Goal: Task Accomplishment & Management: Use online tool/utility

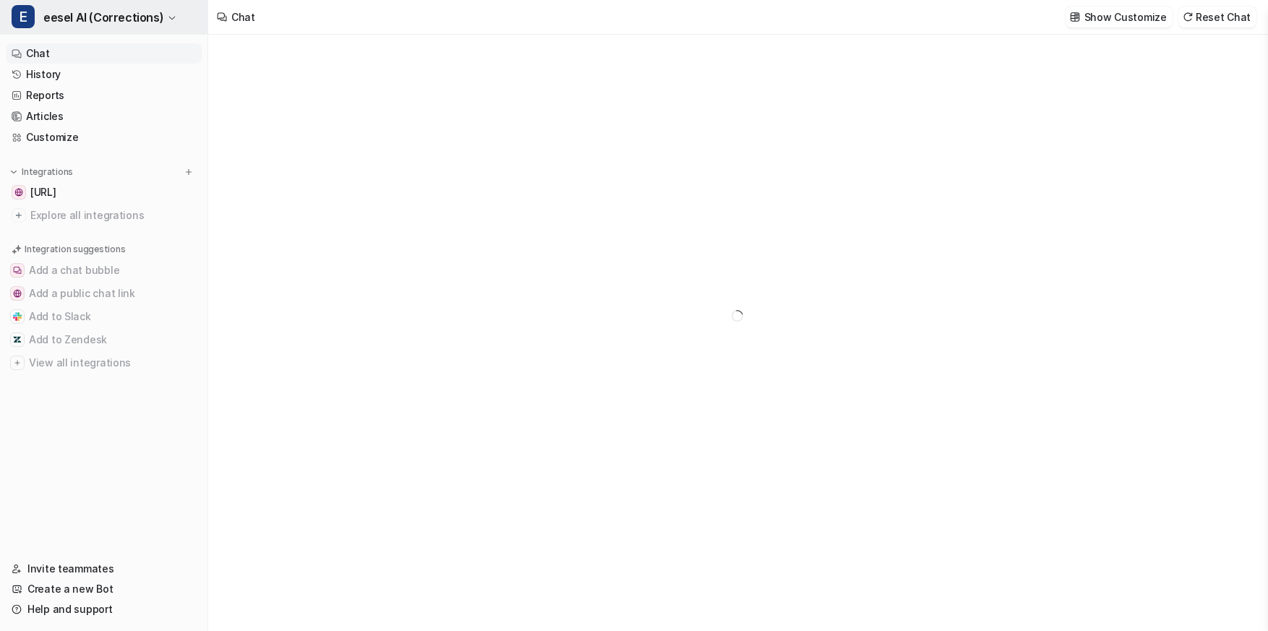
type textarea "**********"
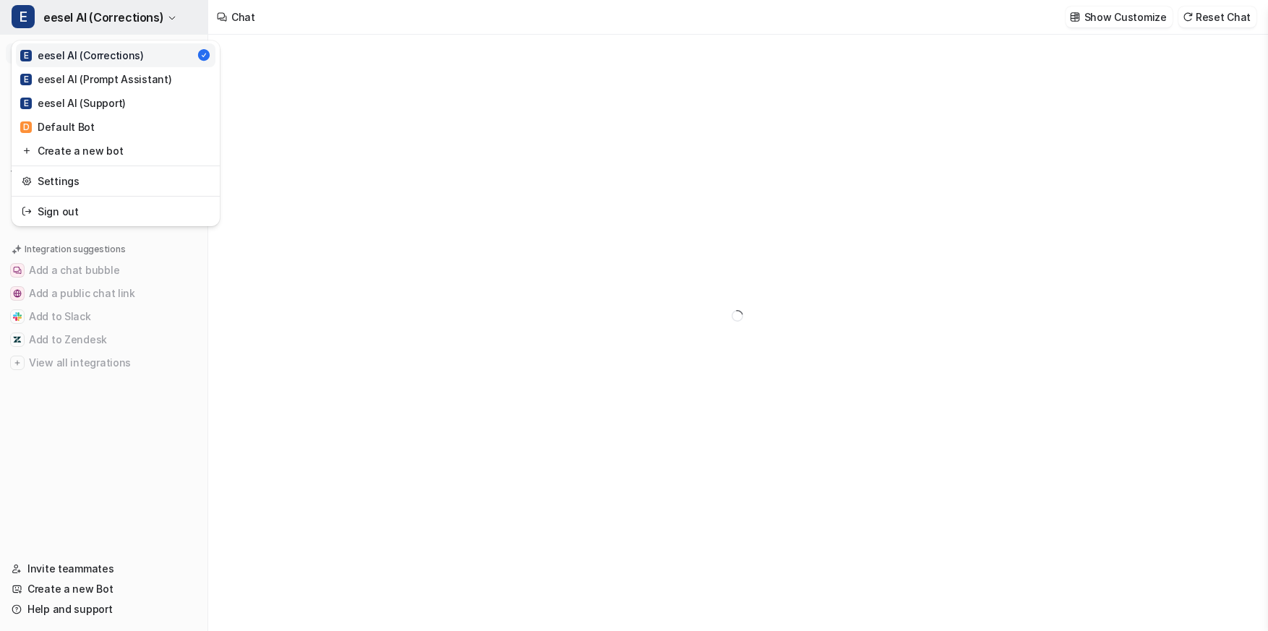
click at [168, 17] on icon "button" at bounding box center [172, 18] width 9 height 9
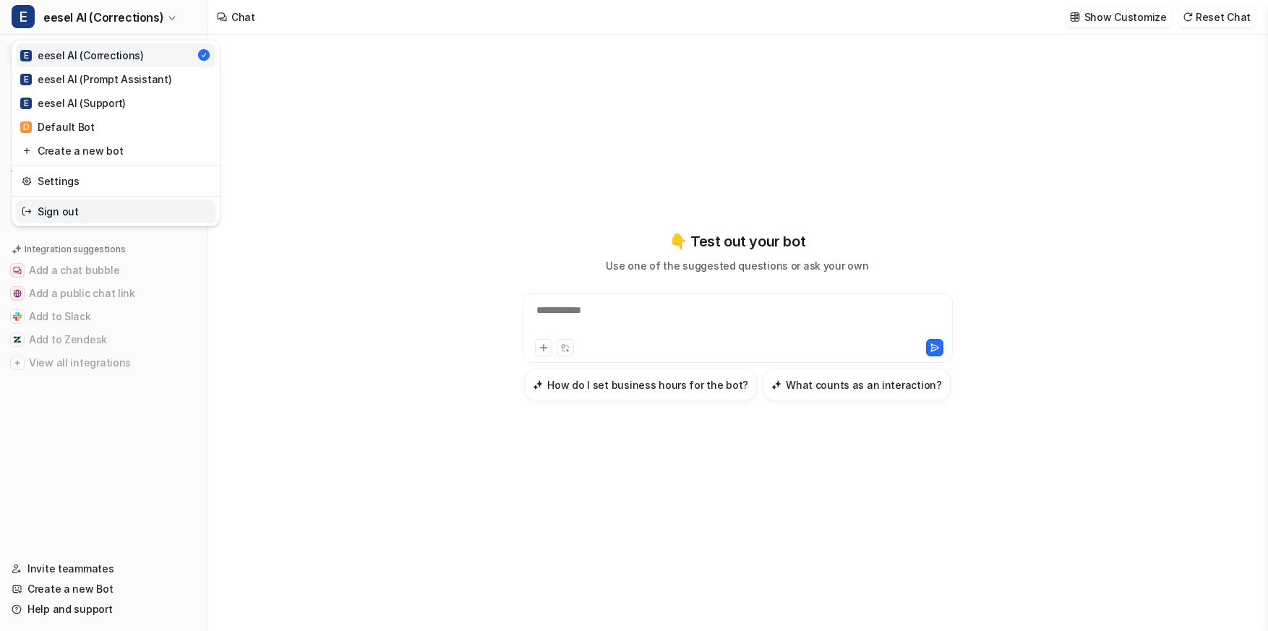
click at [132, 213] on link "Sign out" at bounding box center [116, 212] width 200 height 24
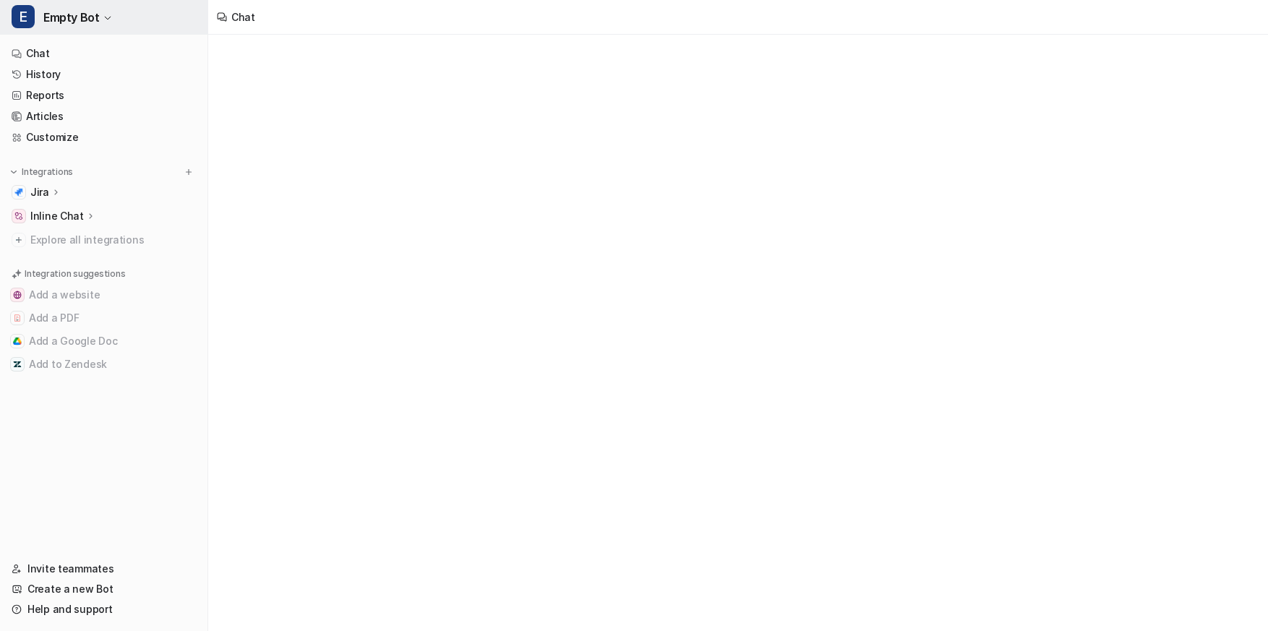
click at [121, 15] on button "E Empty Bot" at bounding box center [104, 17] width 208 height 35
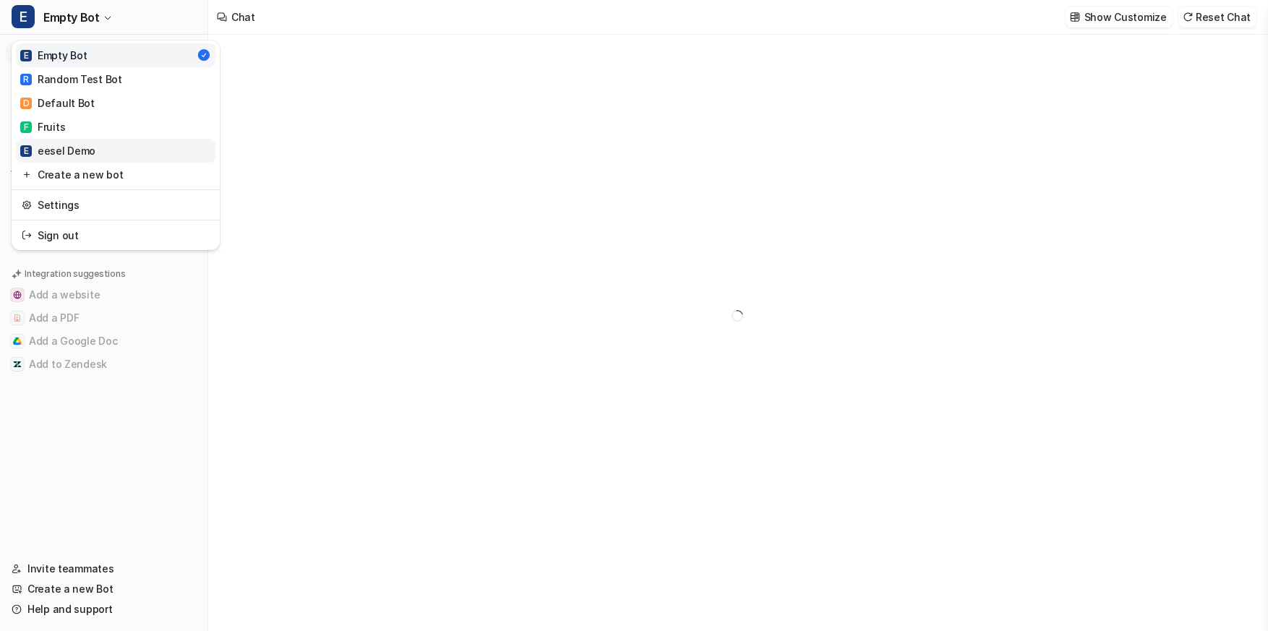
type textarea "**********"
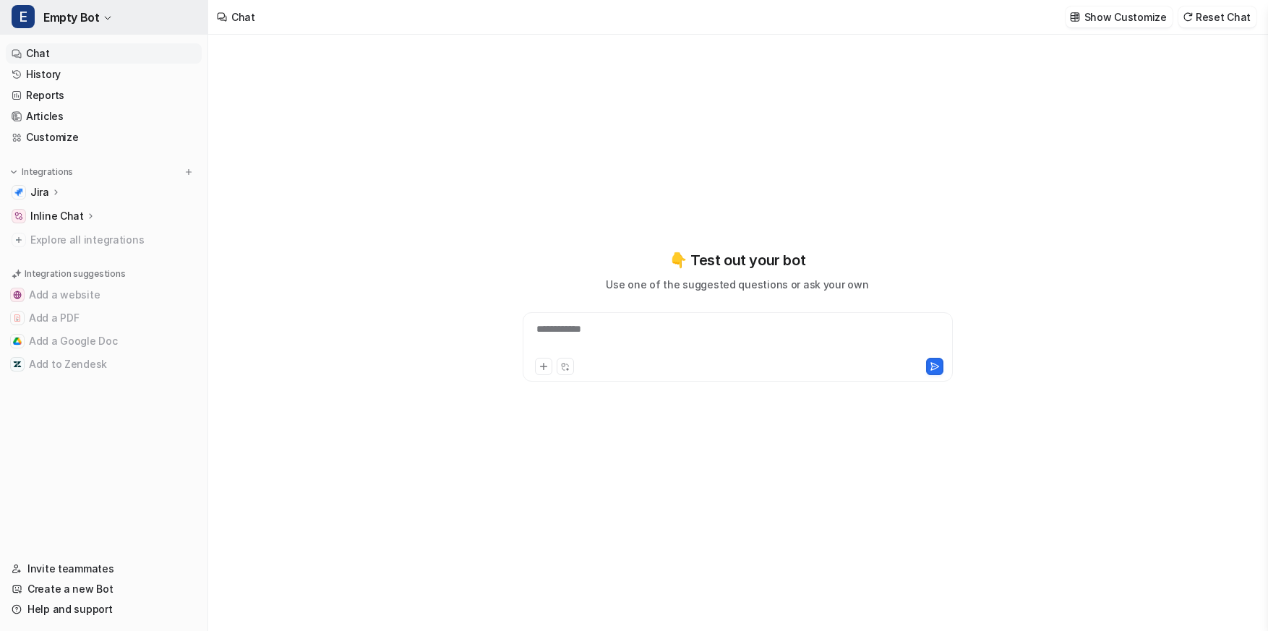
click at [155, 26] on button "E Empty Bot" at bounding box center [104, 17] width 208 height 35
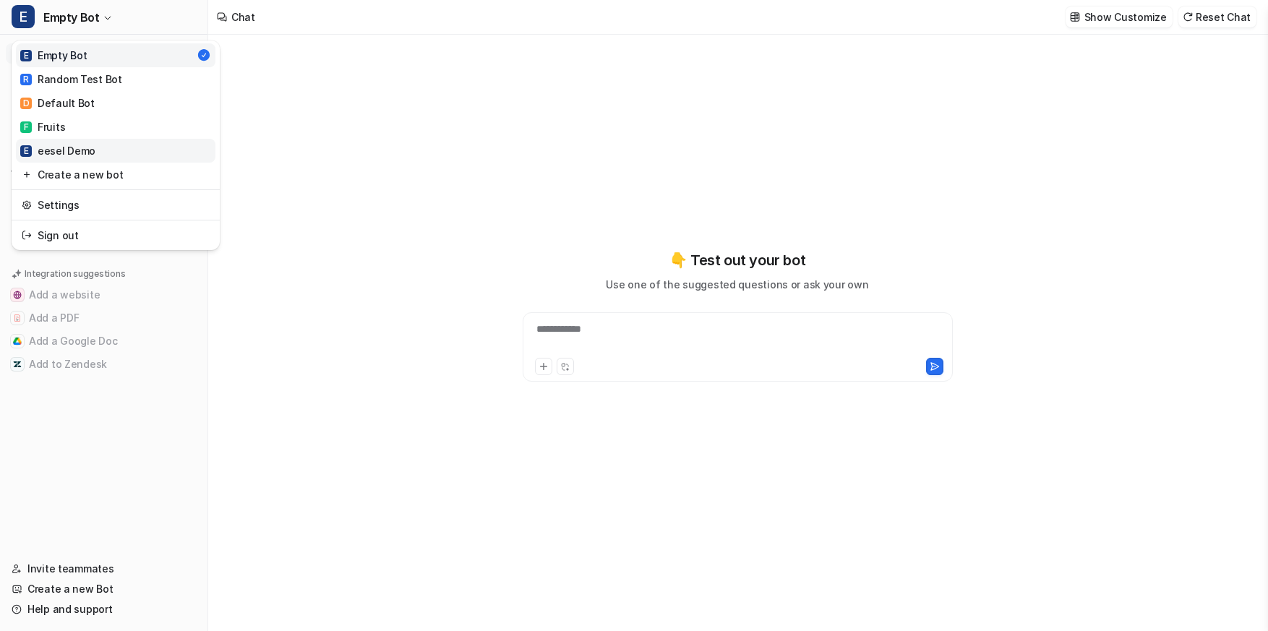
click at [99, 153] on link "E eesel Demo" at bounding box center [116, 151] width 200 height 24
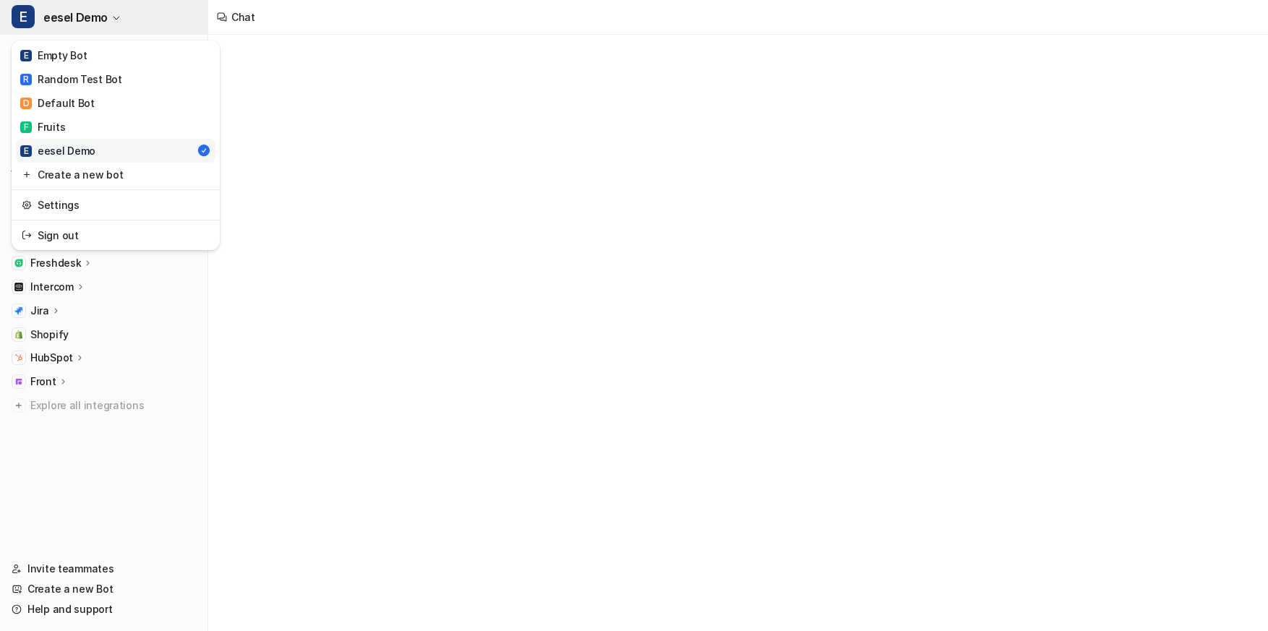
click at [134, 15] on button "E eesel Demo" at bounding box center [104, 17] width 208 height 35
type textarea "**********"
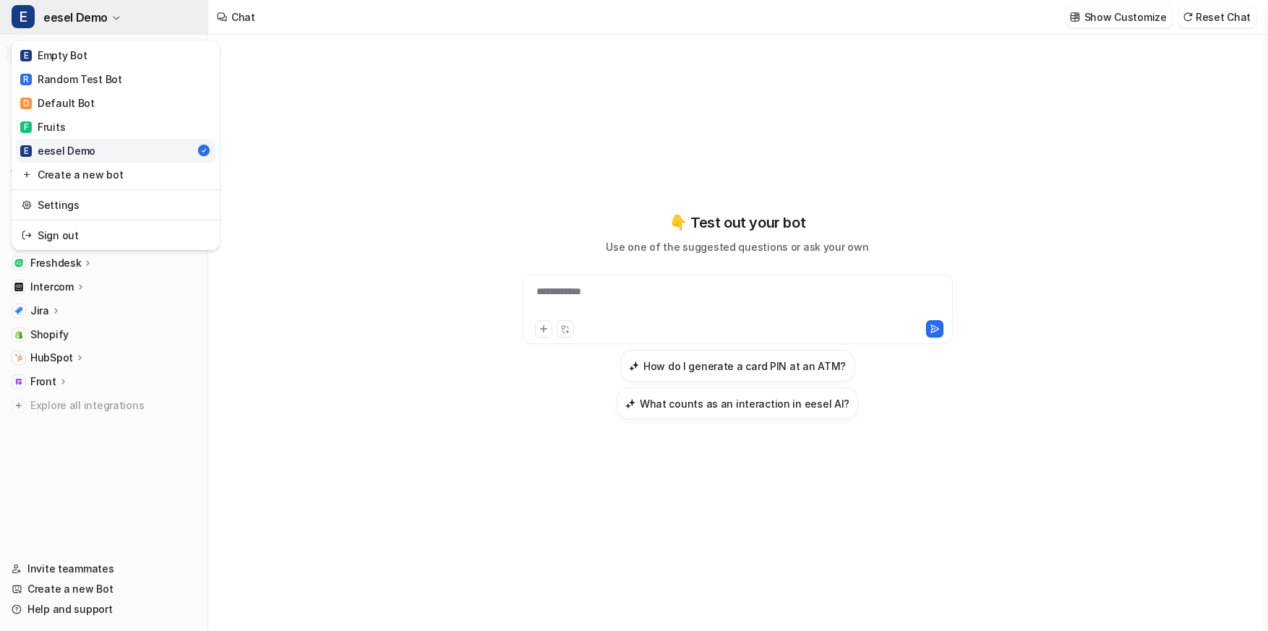
click at [133, 14] on button "E eesel Demo" at bounding box center [104, 17] width 208 height 35
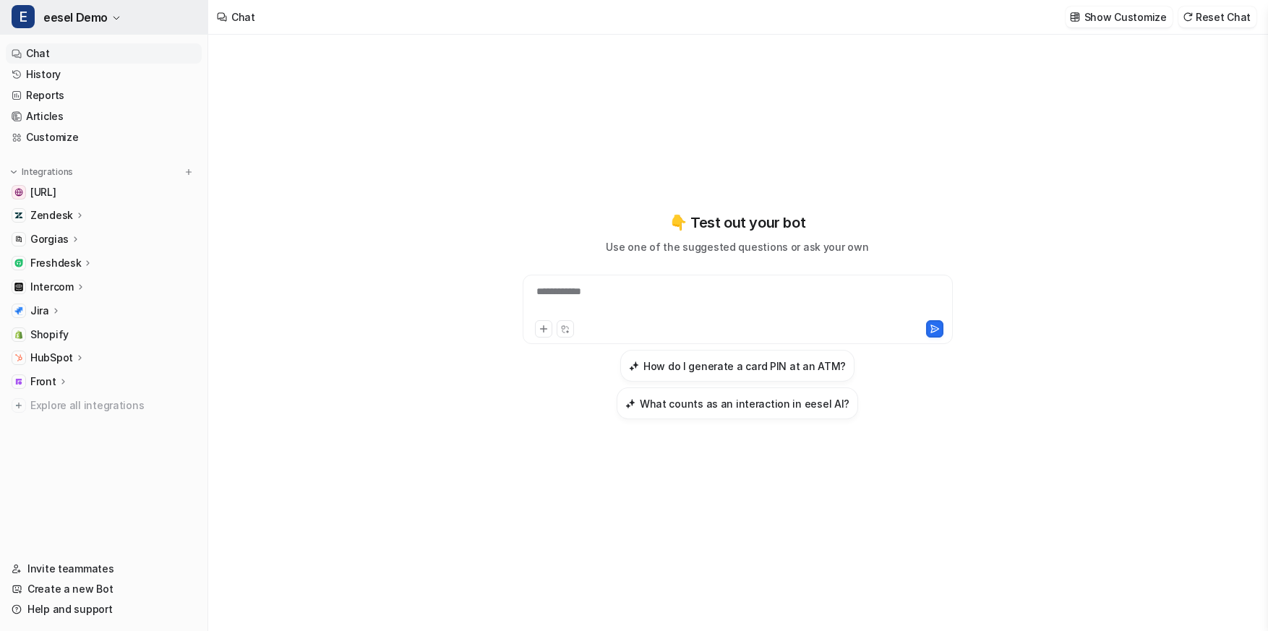
click at [133, 14] on button "E eesel Demo" at bounding box center [104, 17] width 208 height 35
click at [76, 401] on span "Explore all integrations" at bounding box center [113, 405] width 166 height 23
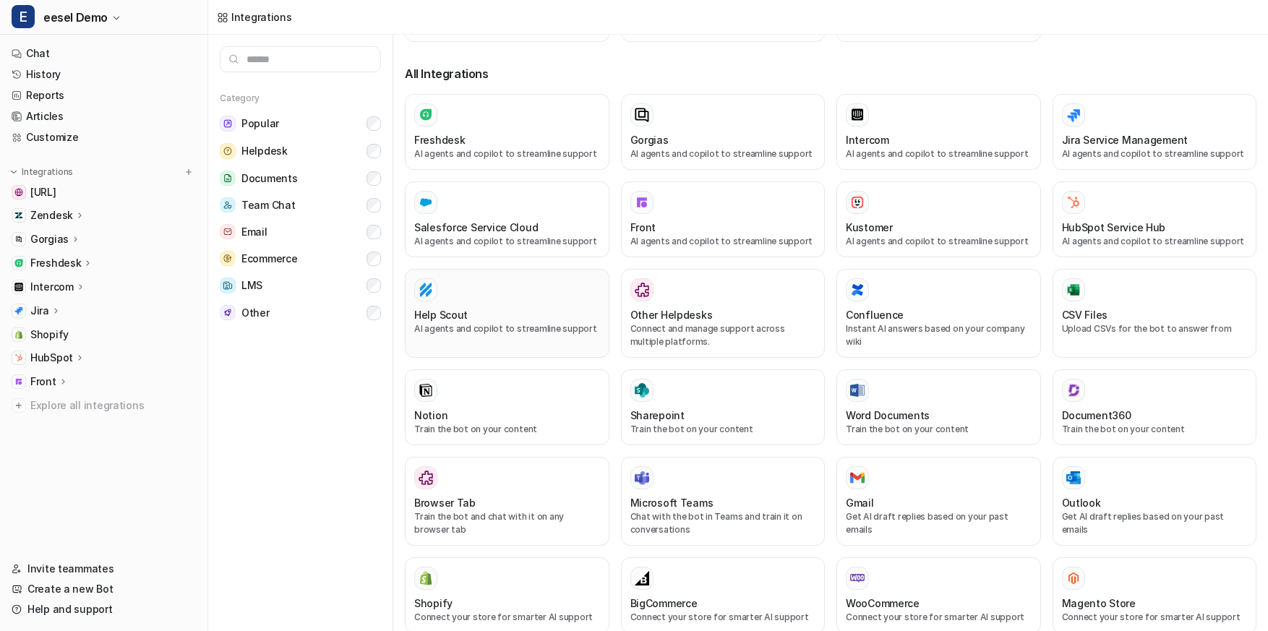
scroll to position [226, 0]
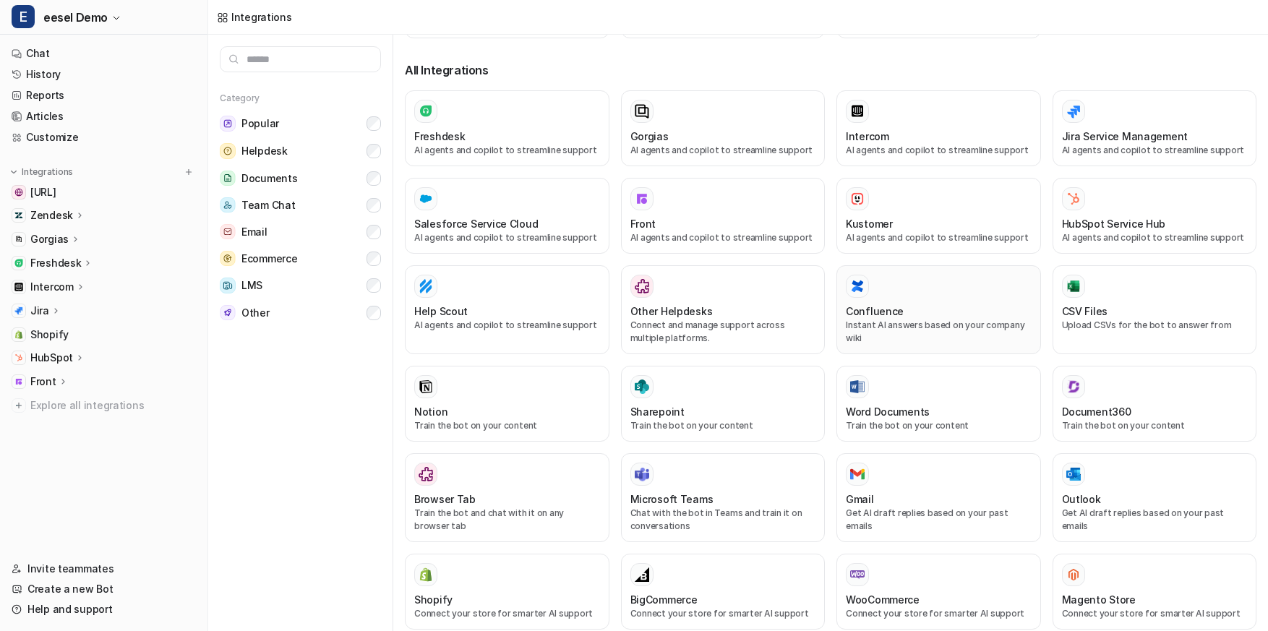
click at [879, 319] on p "Instant AI answers based on your company wiki" at bounding box center [939, 332] width 186 height 26
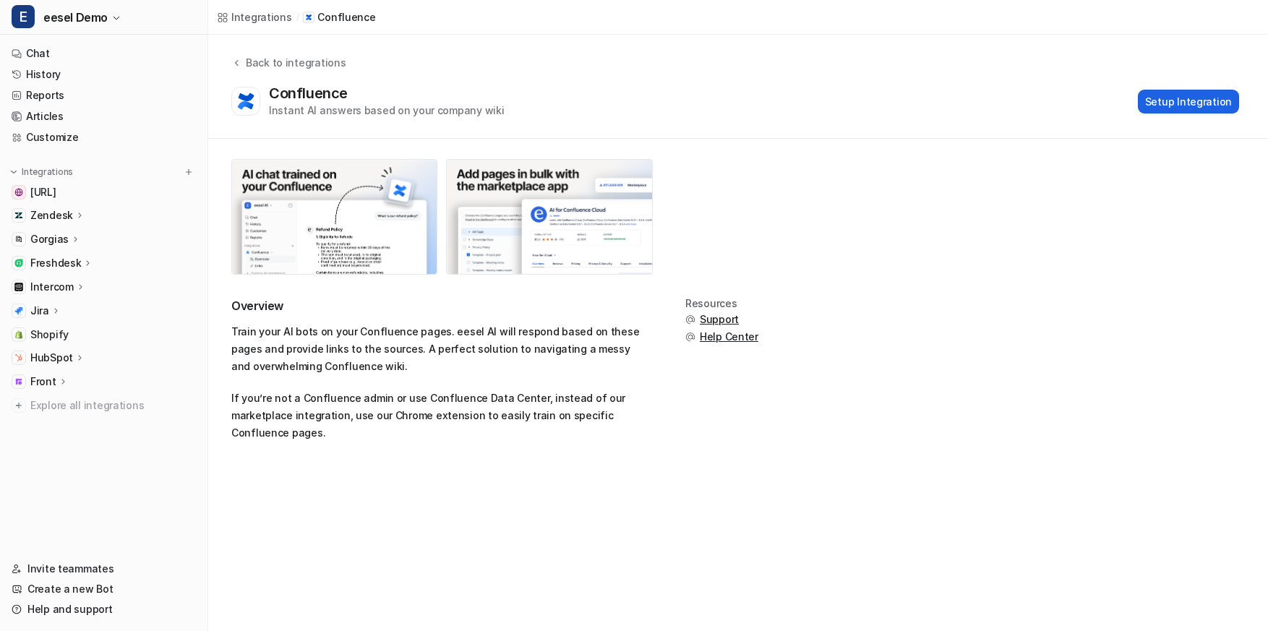
click at [1216, 101] on button "Setup Integration" at bounding box center [1188, 102] width 101 height 24
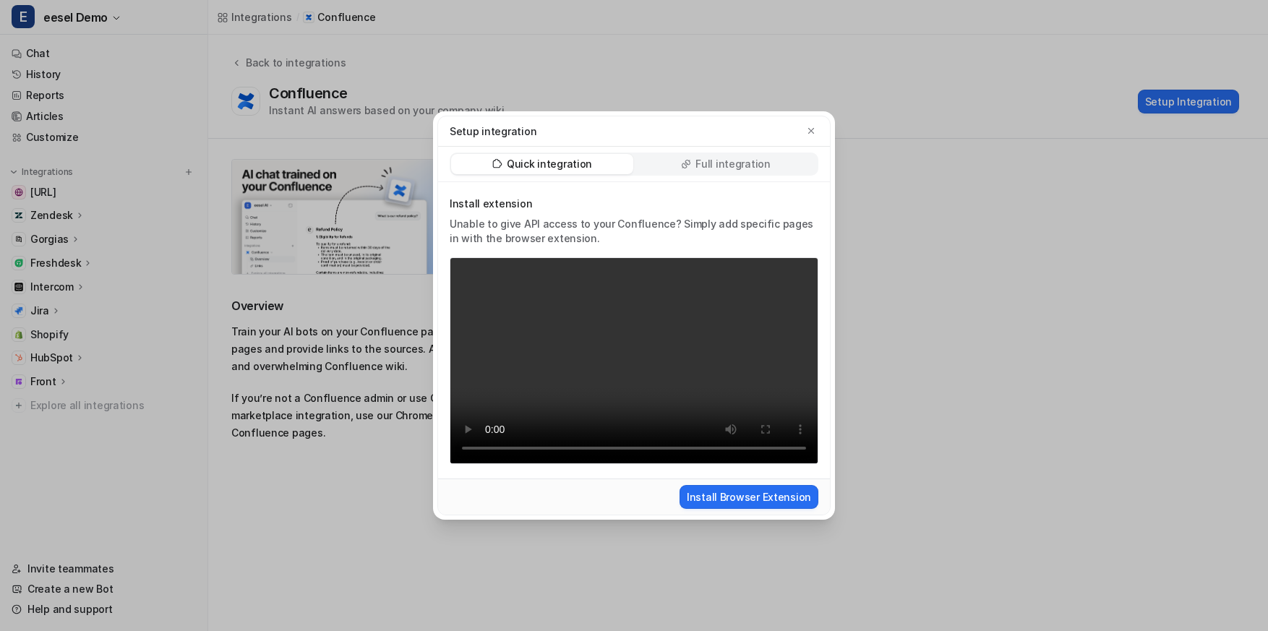
click at [756, 169] on p "Full integration" at bounding box center [733, 164] width 75 height 14
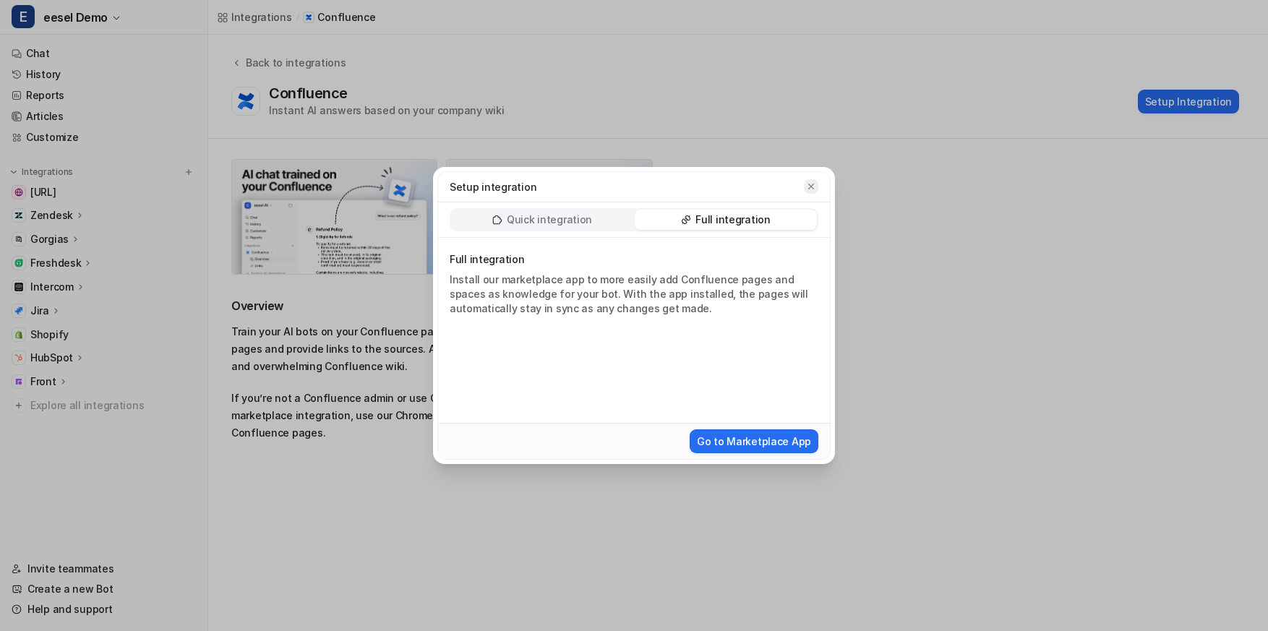
click at [815, 189] on icon "button" at bounding box center [811, 187] width 10 height 10
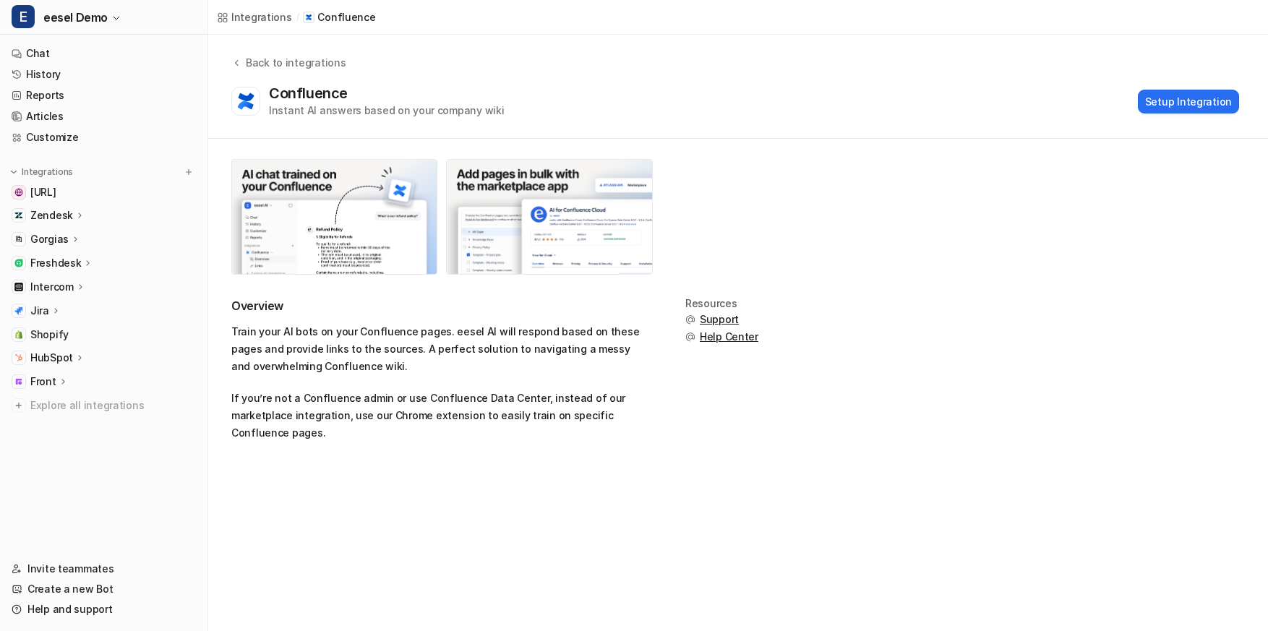
click at [54, 309] on icon at bounding box center [55, 310] width 3 height 5
click at [53, 337] on p "Overview" at bounding box center [64, 332] width 46 height 14
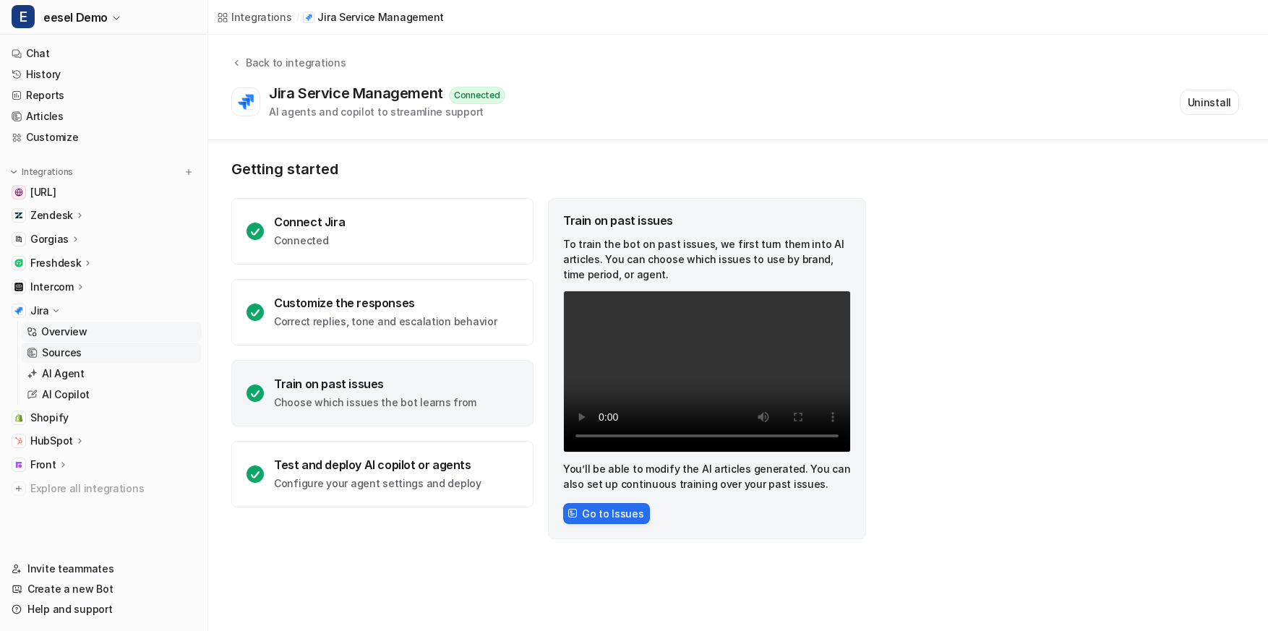
click at [56, 353] on p "Sources" at bounding box center [62, 353] width 40 height 14
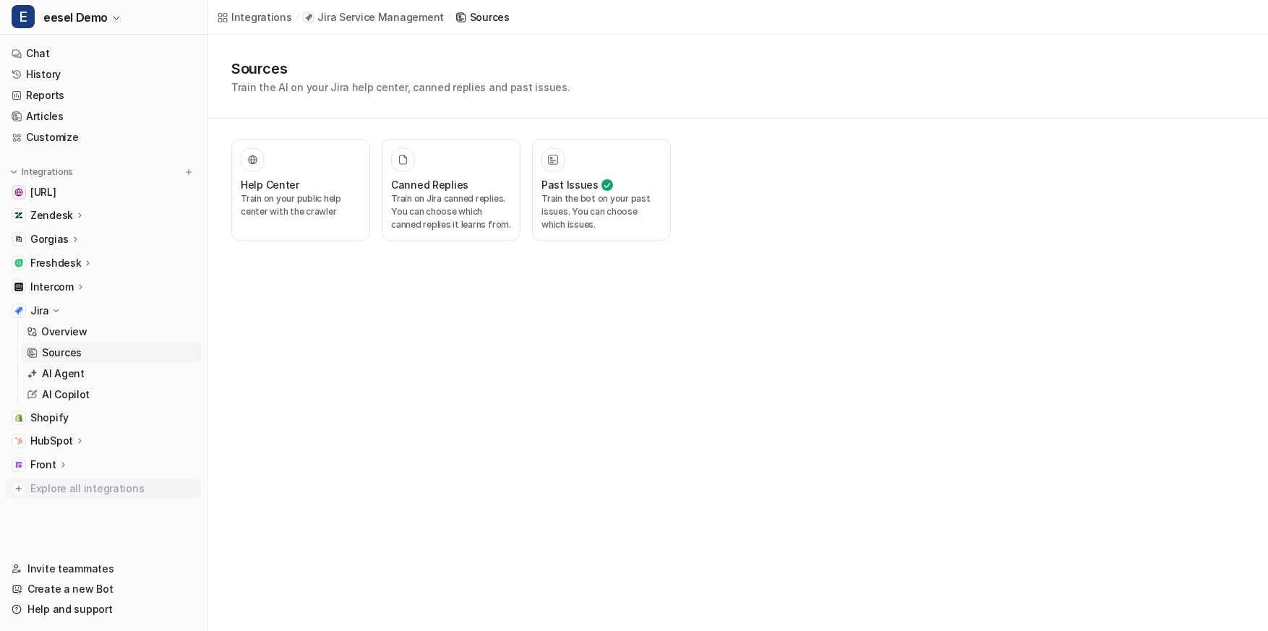
click at [48, 489] on span "Explore all integrations" at bounding box center [113, 488] width 166 height 23
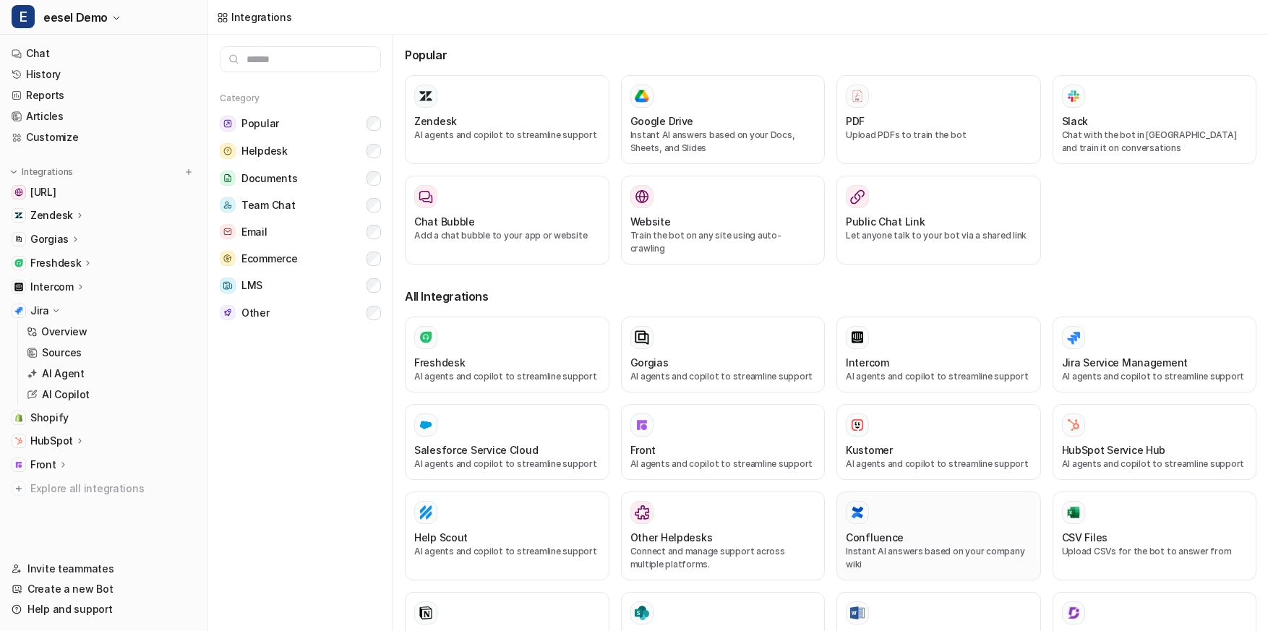
click at [874, 545] on p "Instant AI answers based on your company wiki" at bounding box center [939, 558] width 186 height 26
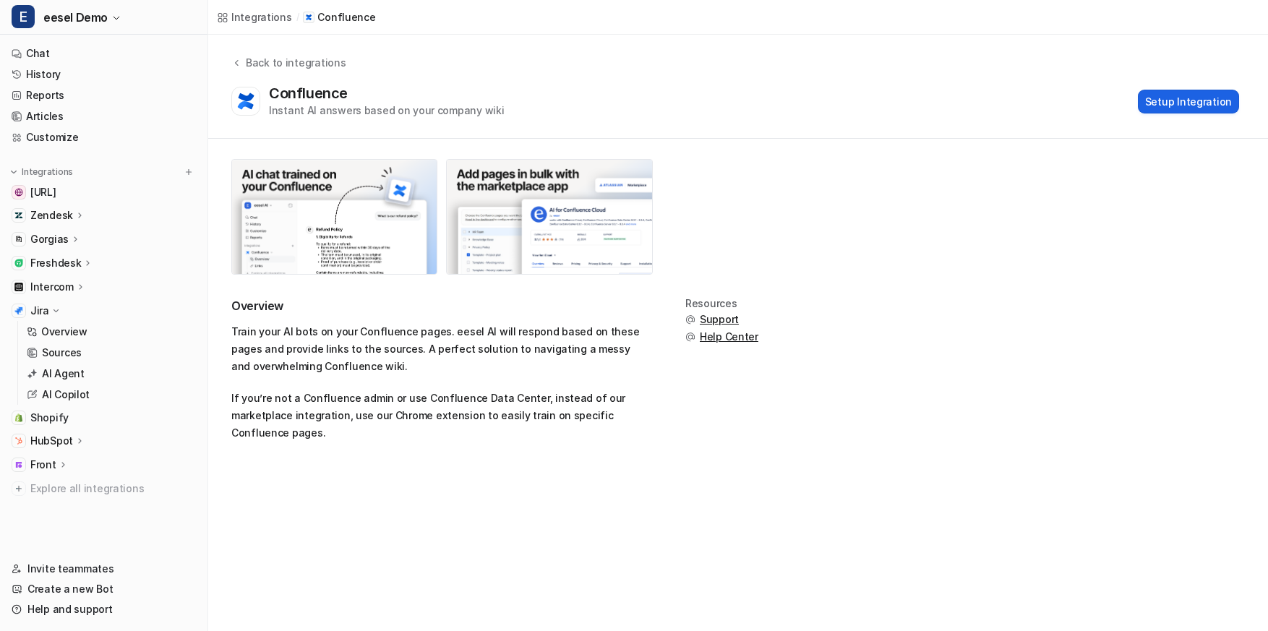
click at [1173, 113] on button "Setup Integration" at bounding box center [1188, 102] width 101 height 24
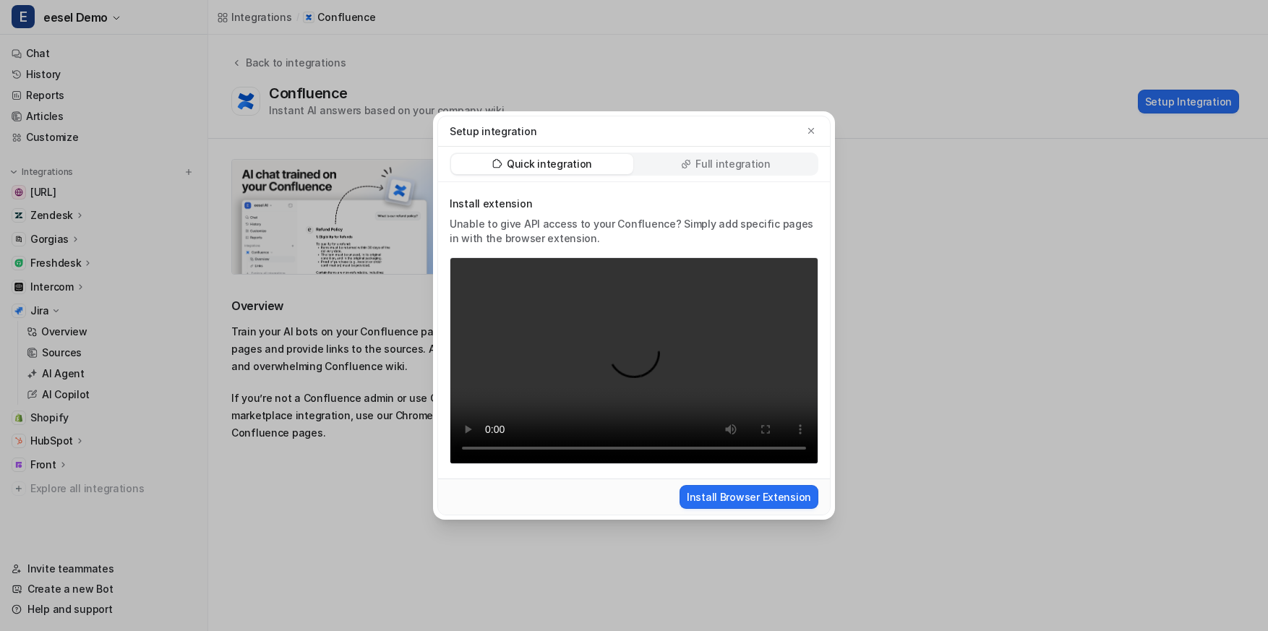
click at [774, 156] on div "Full integration" at bounding box center [726, 164] width 182 height 20
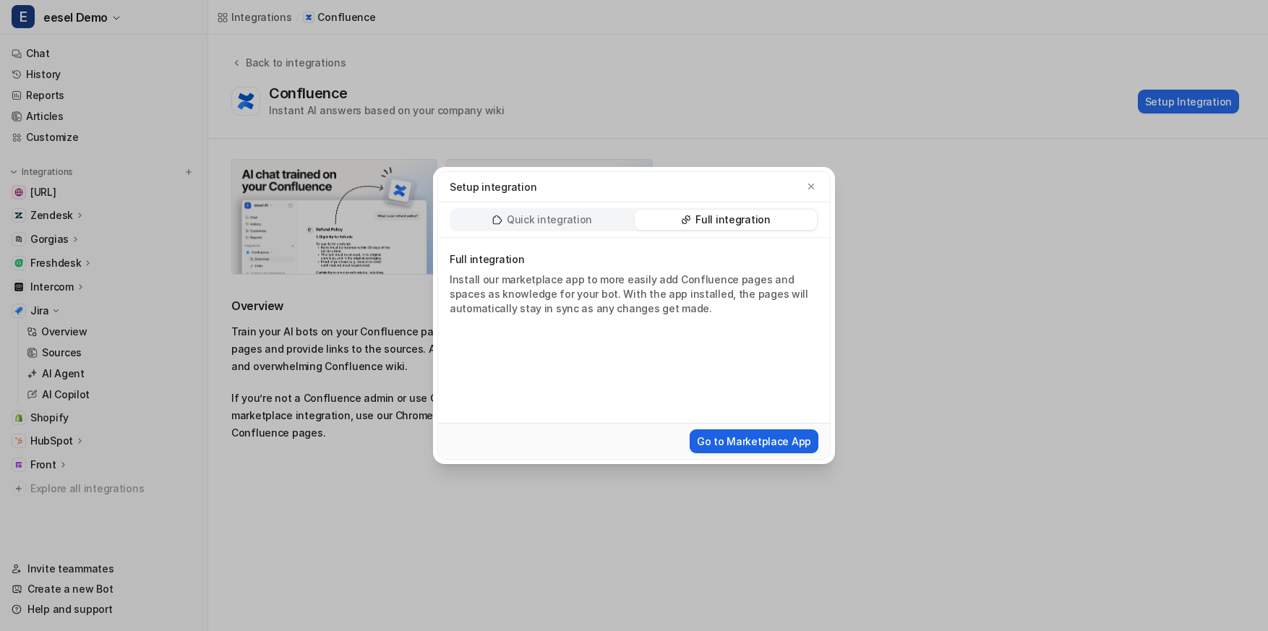
click at [740, 448] on button "Go to Marketplace App" at bounding box center [754, 442] width 129 height 24
click at [817, 183] on button "button" at bounding box center [811, 186] width 14 height 14
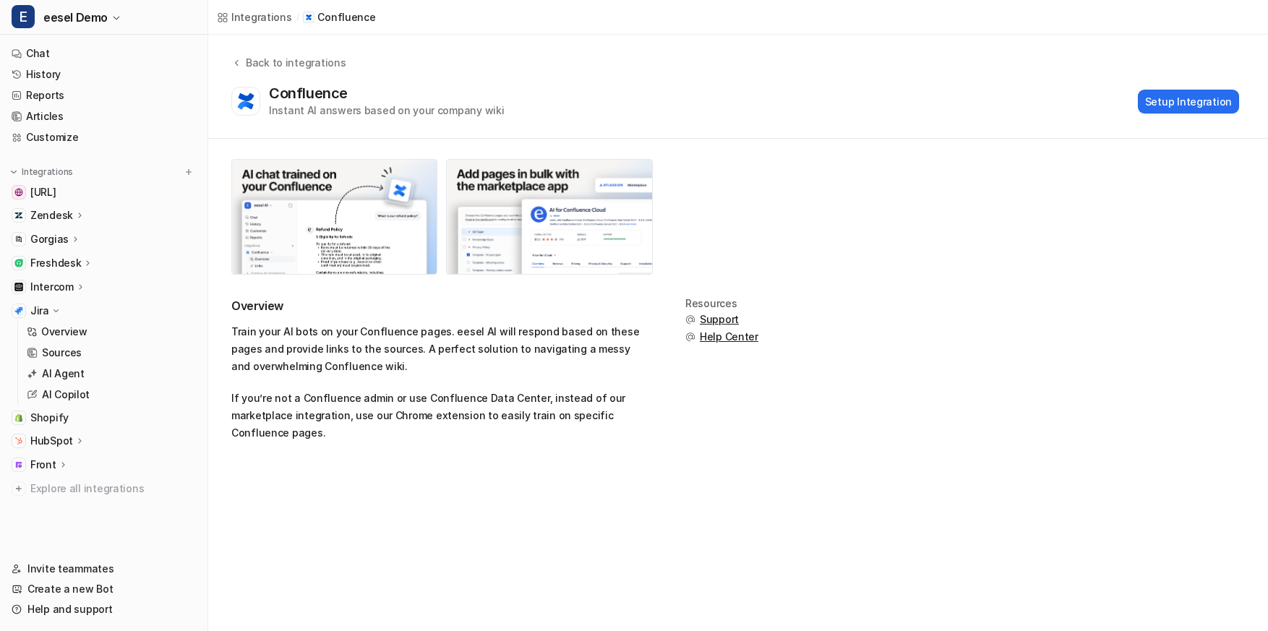
click at [55, 309] on icon at bounding box center [56, 311] width 11 height 10
click at [1146, 108] on button "Setup Integration" at bounding box center [1188, 102] width 101 height 24
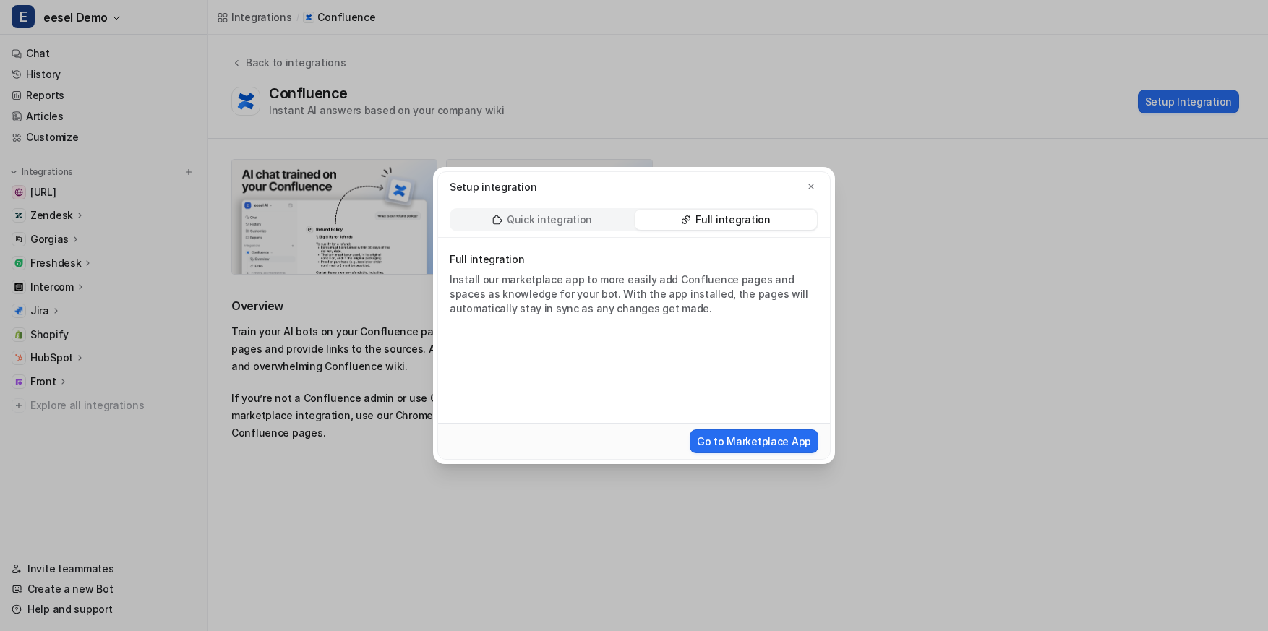
click at [592, 215] on div "Quick integration" at bounding box center [542, 220] width 182 height 20
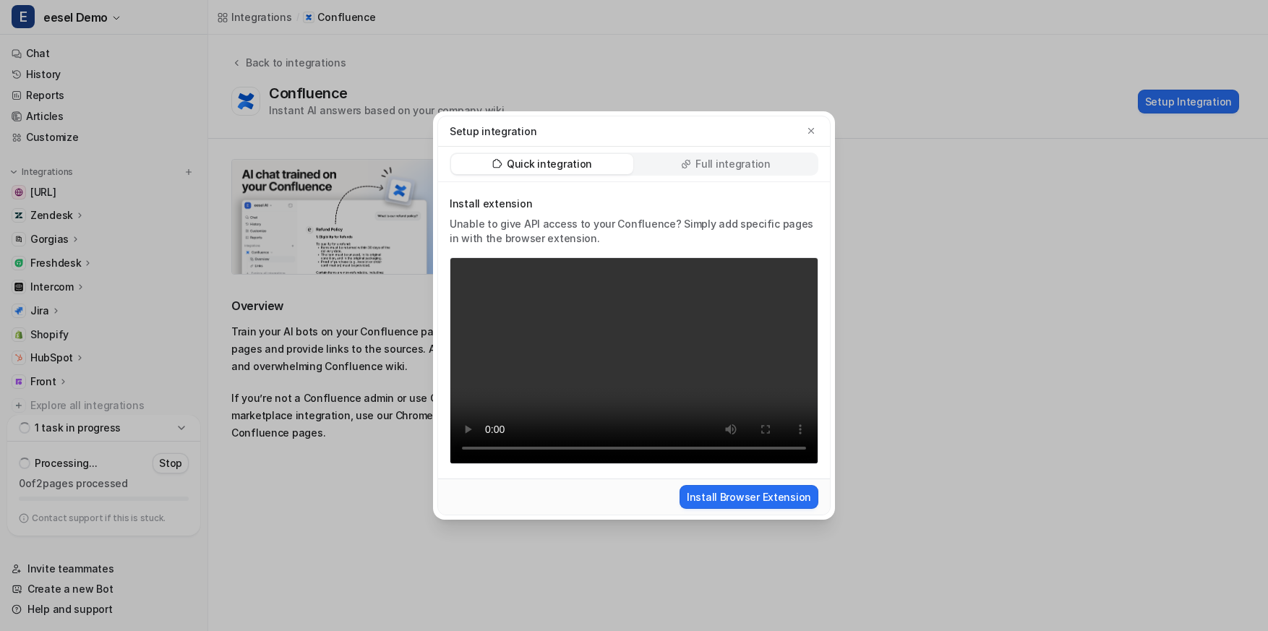
click at [603, 102] on div "Setup integration Quick integration Full integration Install extension Unable t…" at bounding box center [634, 315] width 425 height 631
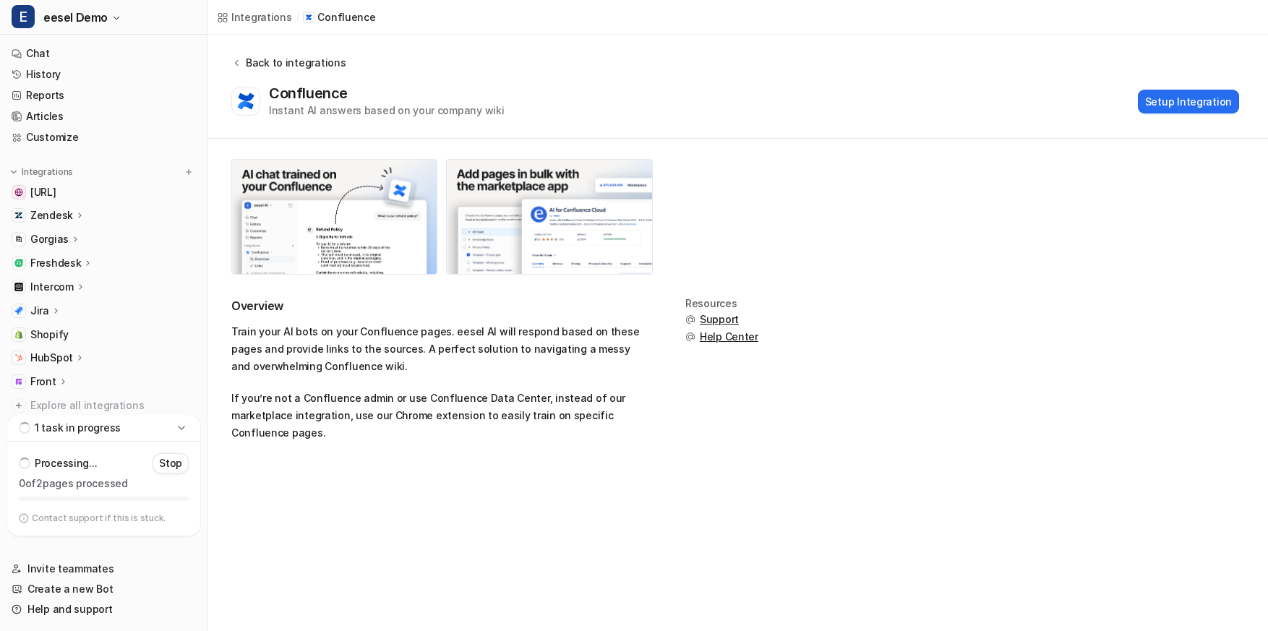
click at [262, 61] on div "Back to integrations" at bounding box center [294, 62] width 104 height 15
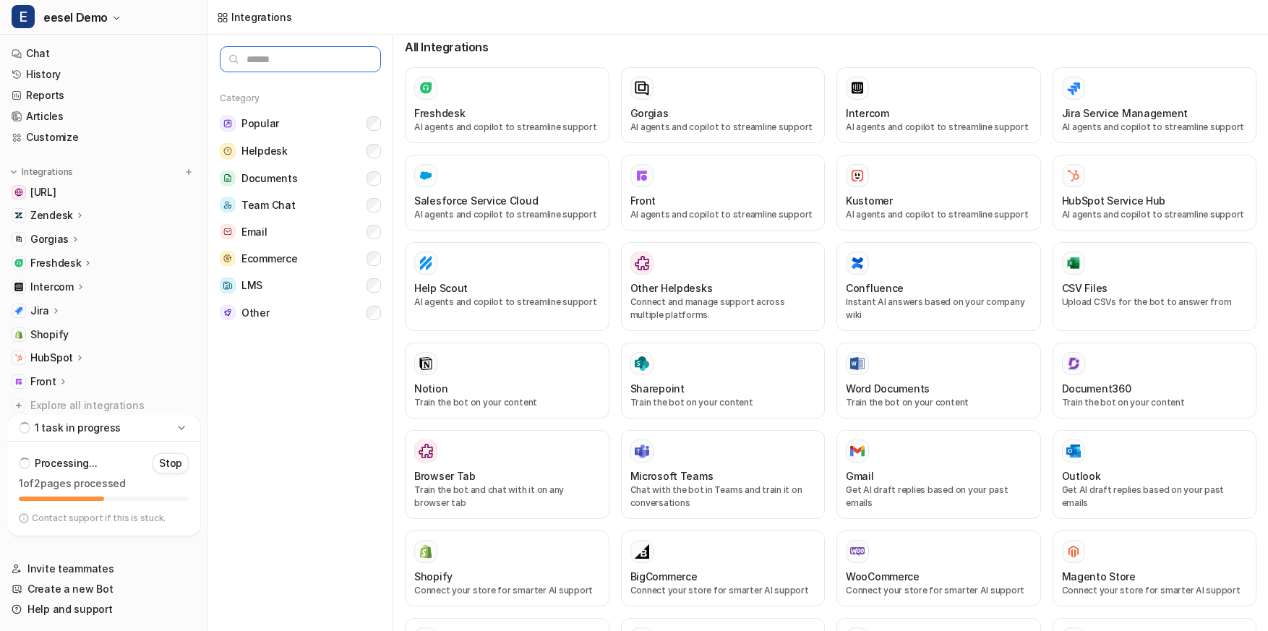
scroll to position [262, 0]
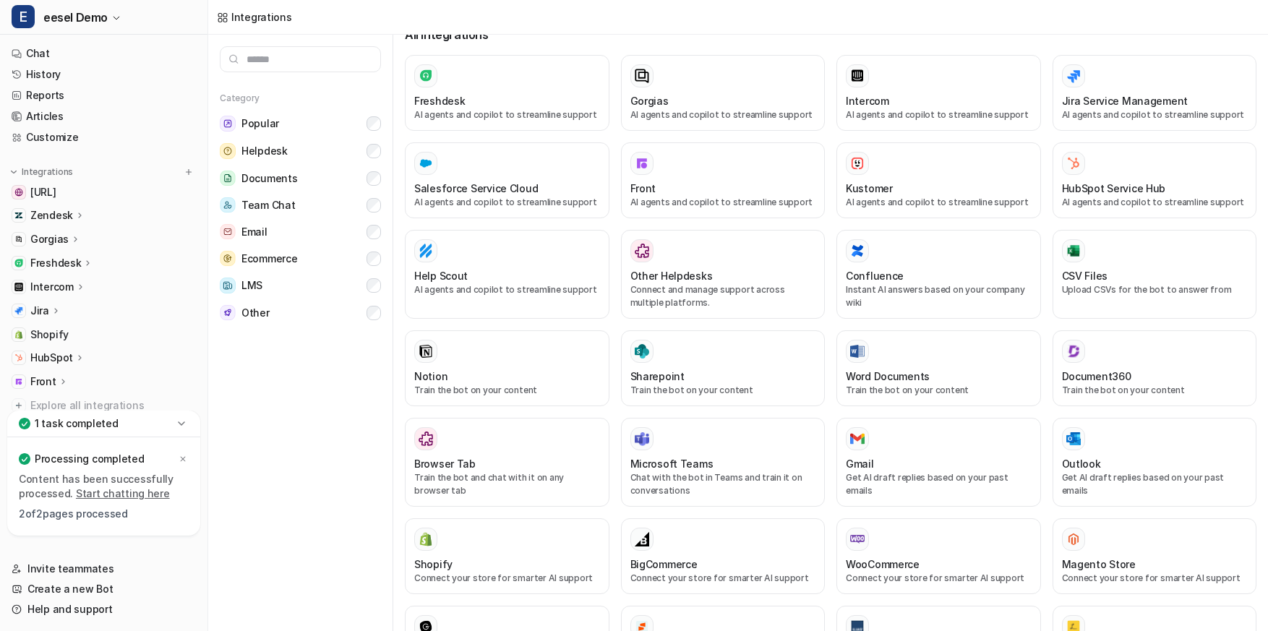
click at [176, 425] on icon at bounding box center [181, 424] width 14 height 14
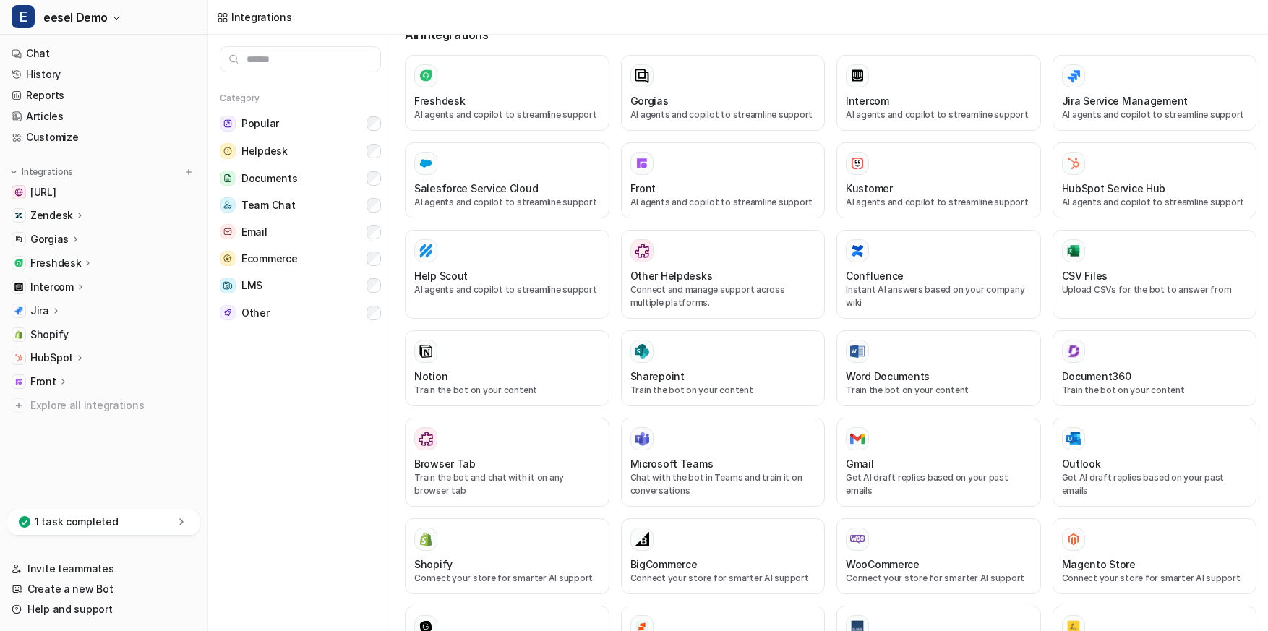
click at [168, 524] on div "1 task completed" at bounding box center [103, 522] width 193 height 27
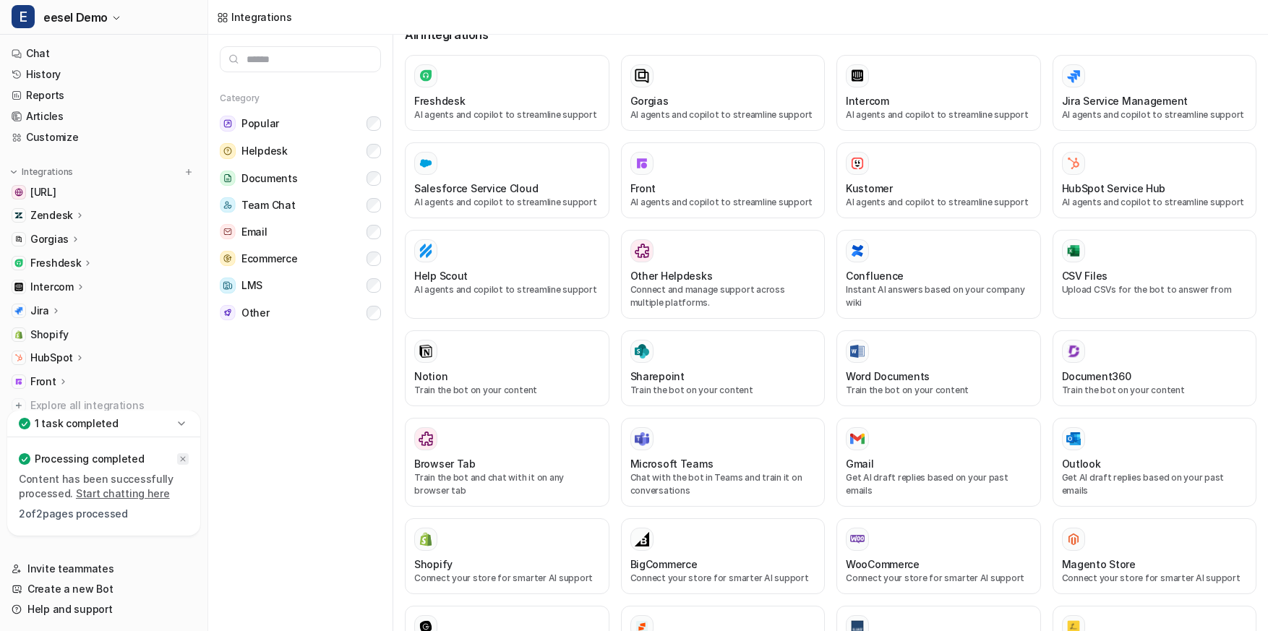
click at [187, 455] on icon at bounding box center [183, 459] width 9 height 9
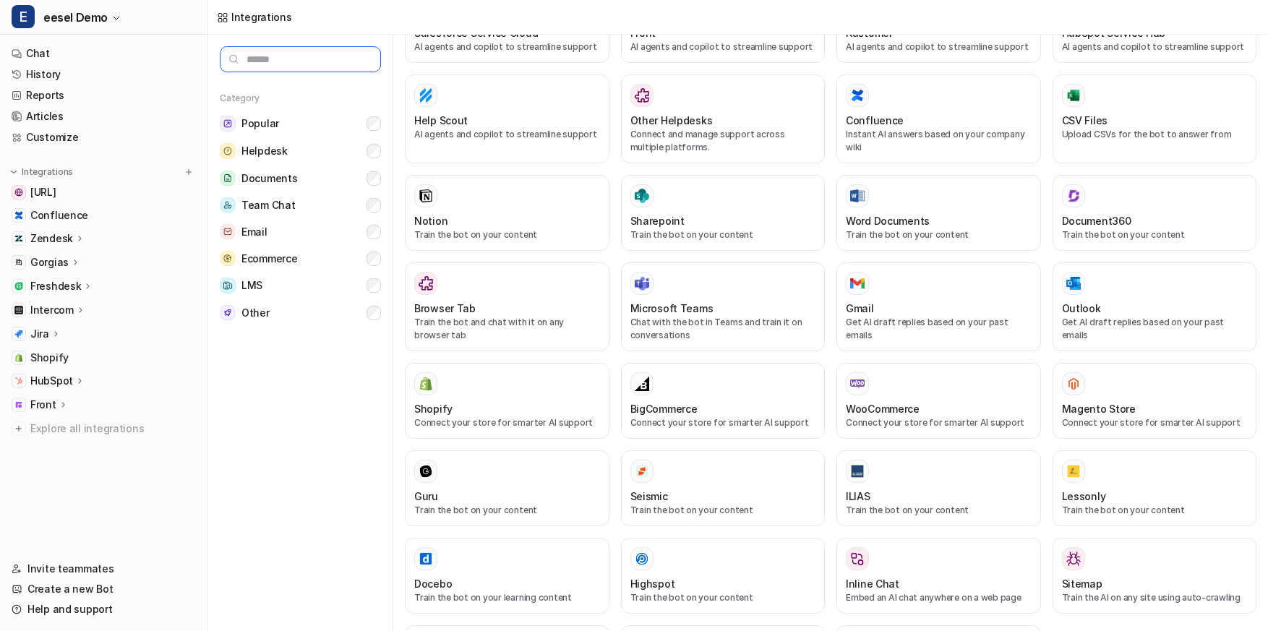
scroll to position [426, 0]
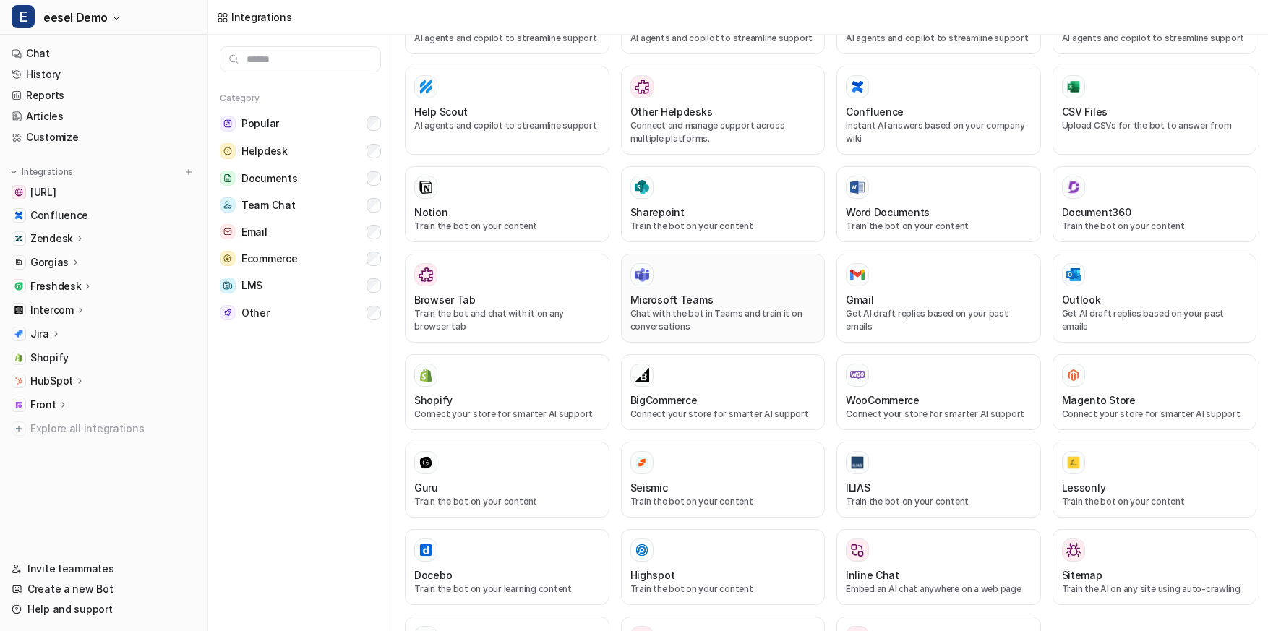
click at [792, 273] on div "Microsoft Teams Chat with the bot in Teams and train it on conversations" at bounding box center [724, 298] width 186 height 70
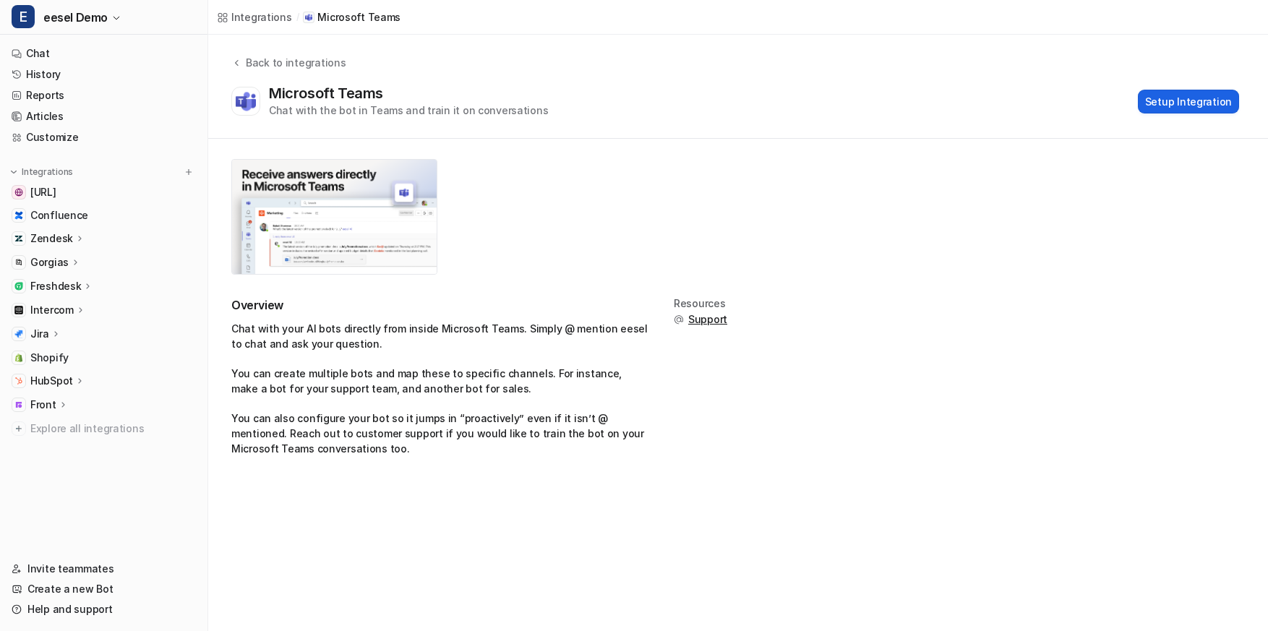
click at [1164, 108] on button "Setup Integration" at bounding box center [1188, 102] width 101 height 24
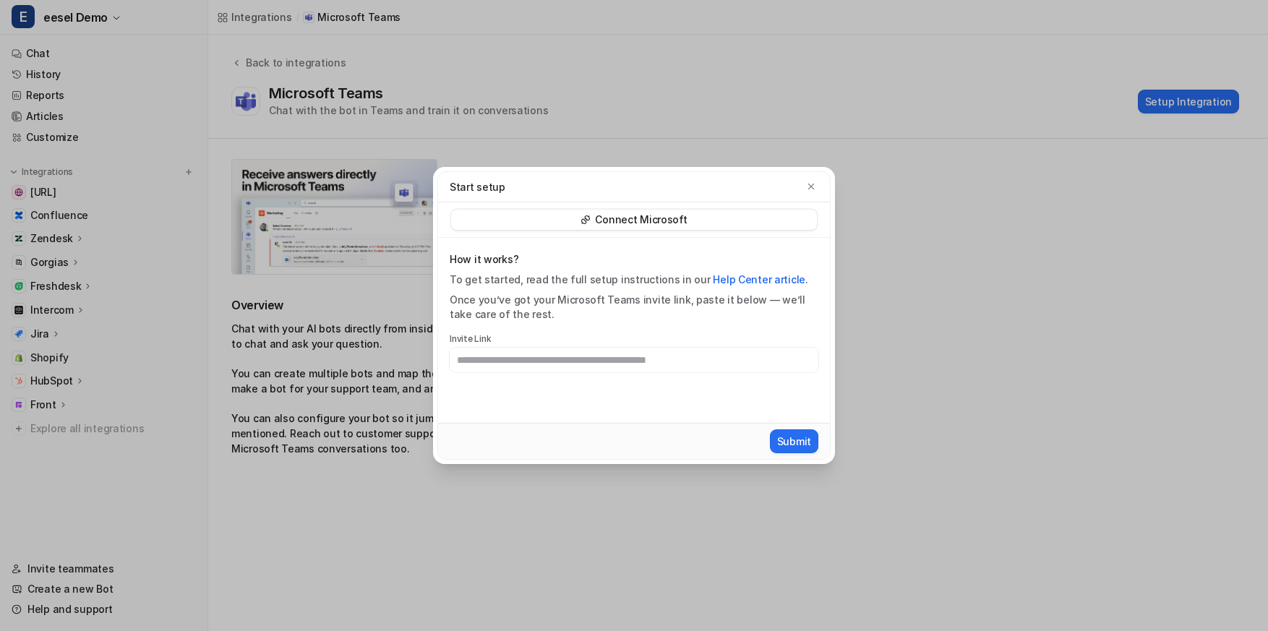
click at [615, 132] on div "Start setup Connect Microsoft How it works? To get started, read the full setup…" at bounding box center [634, 315] width 425 height 631
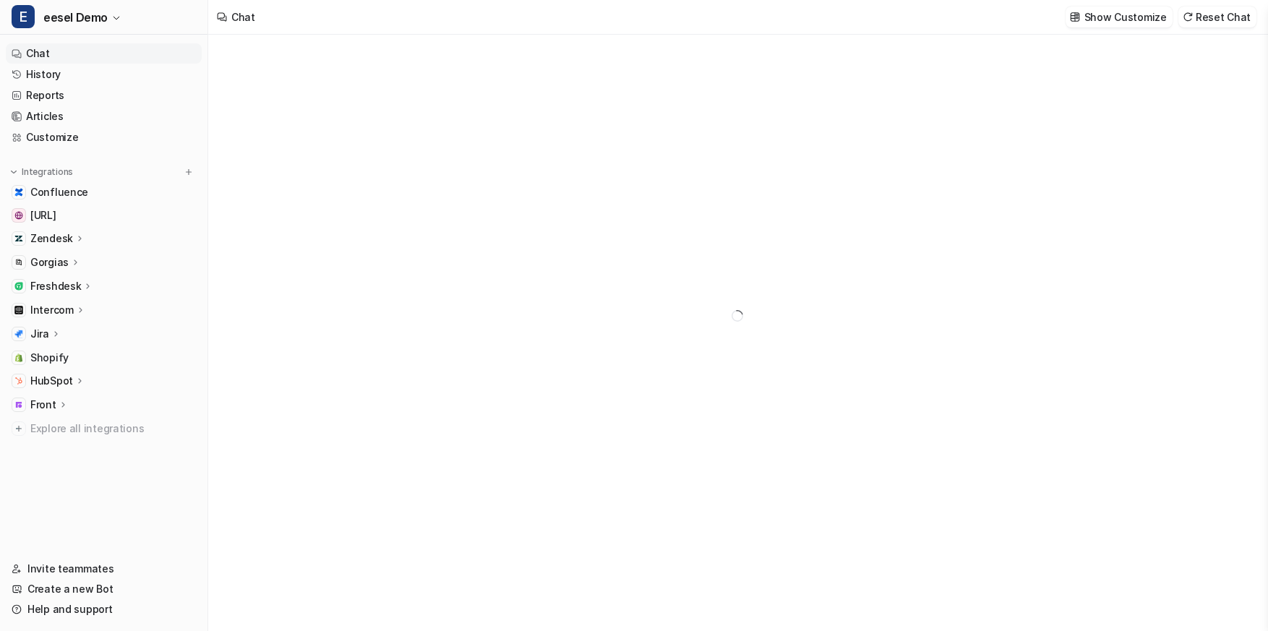
type textarea "**********"
